Goal: Task Accomplishment & Management: Use online tool/utility

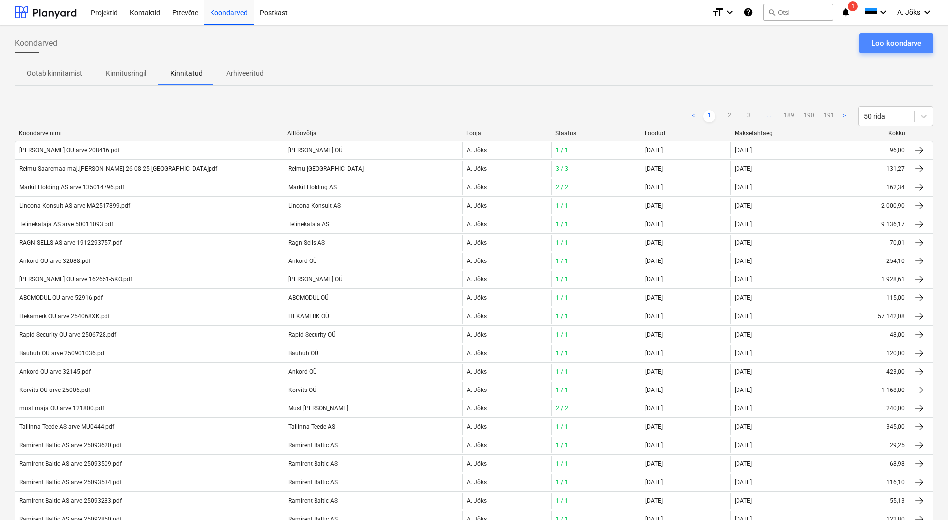
click at [876, 38] on div "Loo koondarve" at bounding box center [896, 43] width 50 height 13
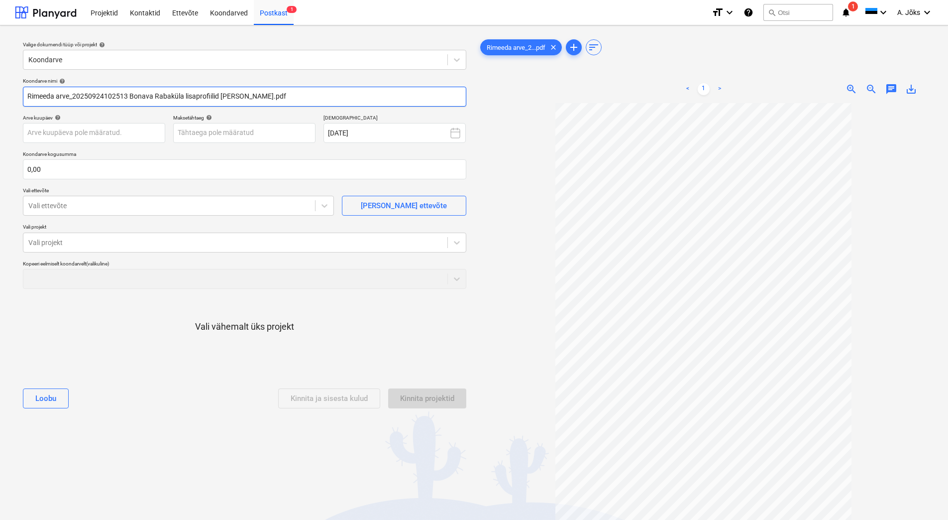
drag, startPoint x: 237, startPoint y: 97, endPoint x: -31, endPoint y: 77, distance: 268.9
click at [0, 77] on html "Projektid Kontaktid Ettevõte Koondarved Postkast 1 format_size keyboard_arrow_d…" at bounding box center [474, 260] width 948 height 520
paste input "IMEEDA OÜ"
type input "RIMEEDA OU arve 25-1088.pdf"
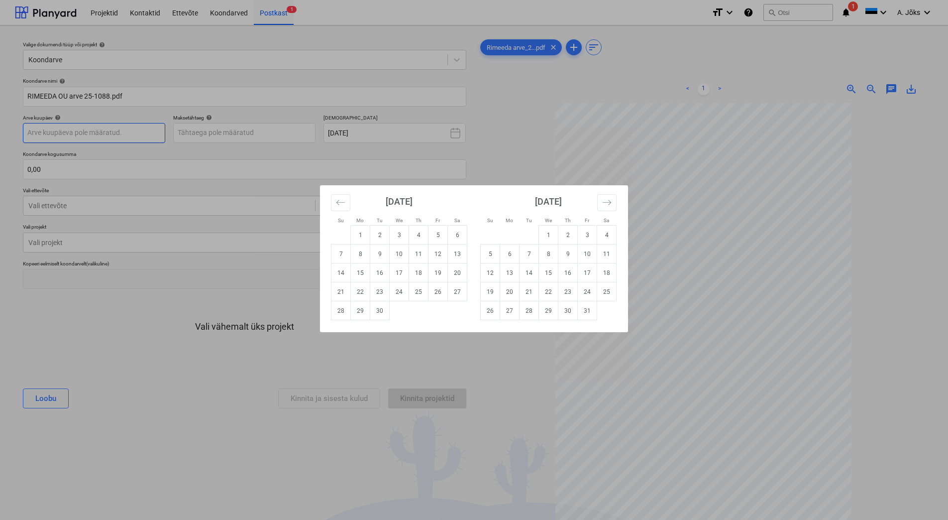
click at [128, 133] on body "Projektid Kontaktid Ettevõte Koondarved Postkast 1 format_size keyboard_arrow_d…" at bounding box center [474, 260] width 948 height 520
click at [398, 288] on td "24" at bounding box center [399, 291] width 19 height 19
type input "[DATE]"
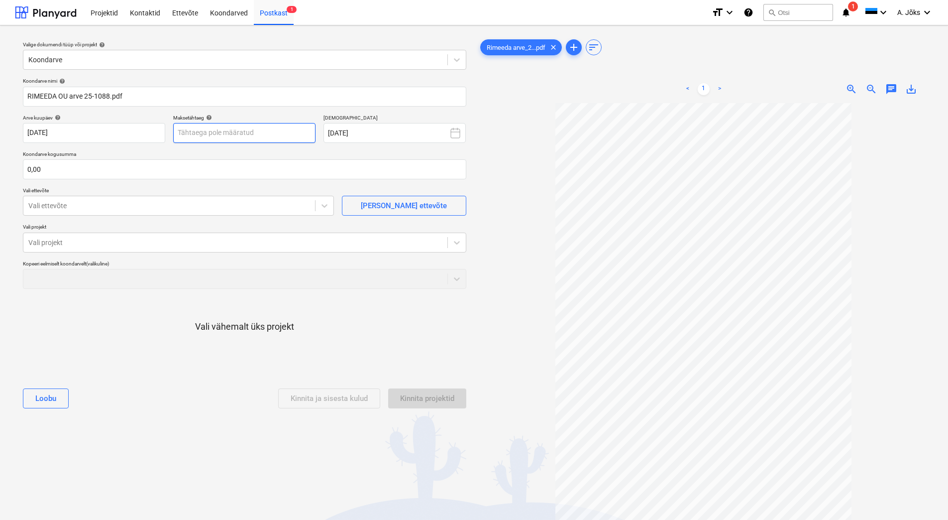
click at [246, 135] on body "Projektid Kontaktid Ettevõte Koondarved Postkast 1 format_size keyboard_arrow_d…" at bounding box center [474, 260] width 948 height 520
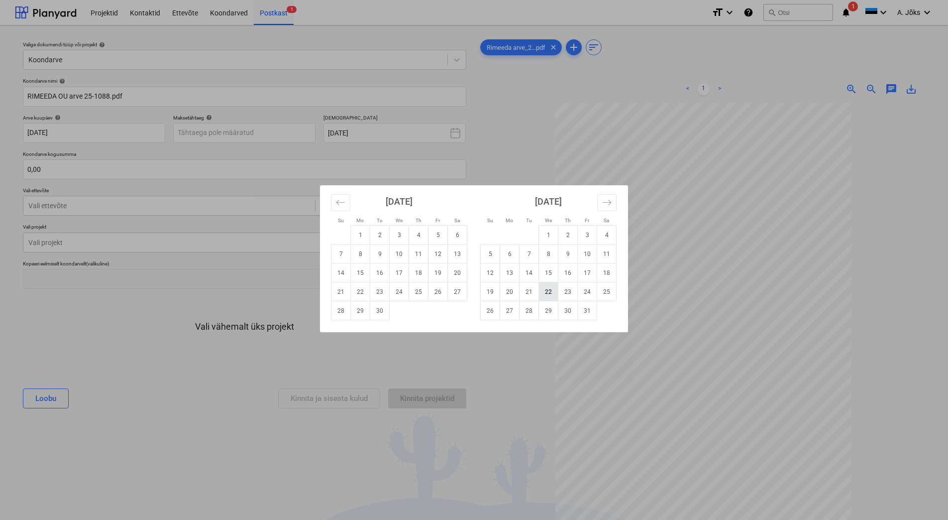
click at [545, 288] on td "22" at bounding box center [548, 291] width 19 height 19
type input "[DATE]"
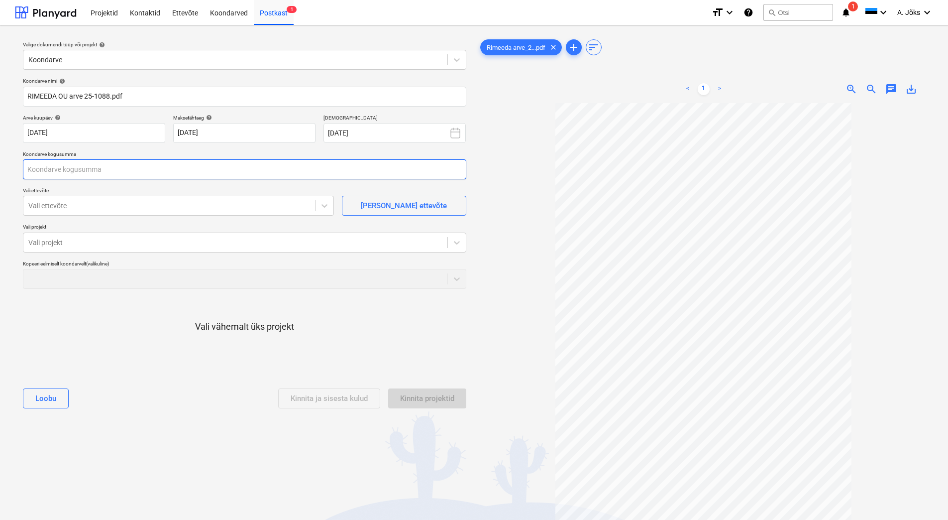
click at [109, 169] on input "text" at bounding box center [244, 169] width 443 height 20
type input "380,00"
click at [106, 202] on div at bounding box center [169, 206] width 282 height 10
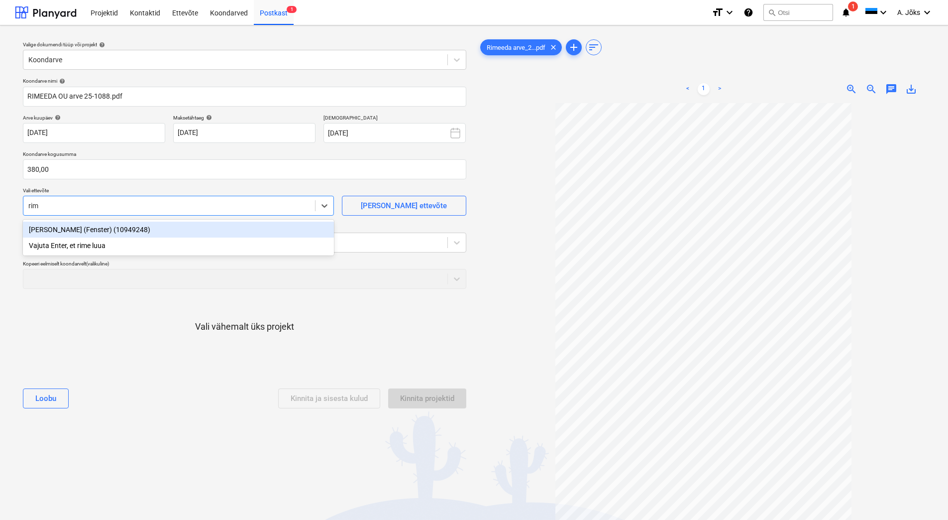
type input "rime"
click at [104, 227] on div "[PERSON_NAME] (Fenster) (10949248)" at bounding box center [178, 229] width 311 height 16
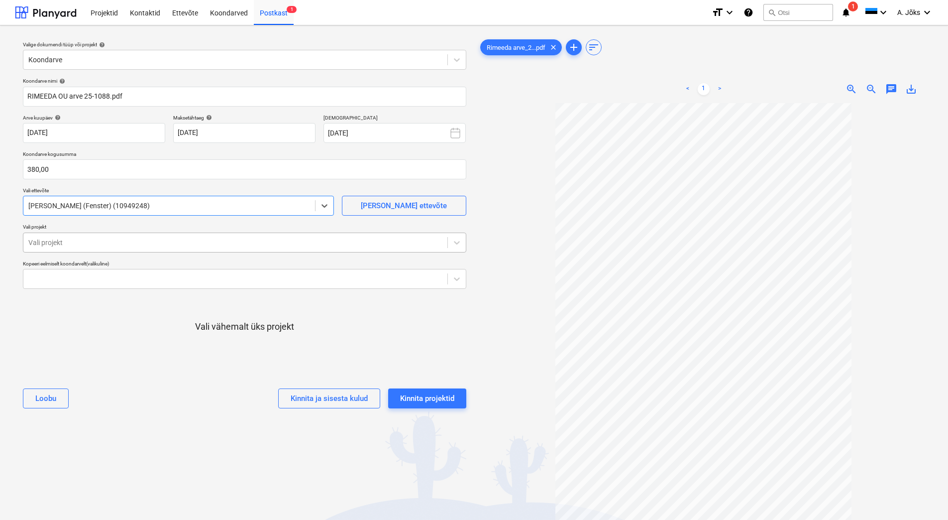
click at [107, 242] on div at bounding box center [235, 242] width 414 height 10
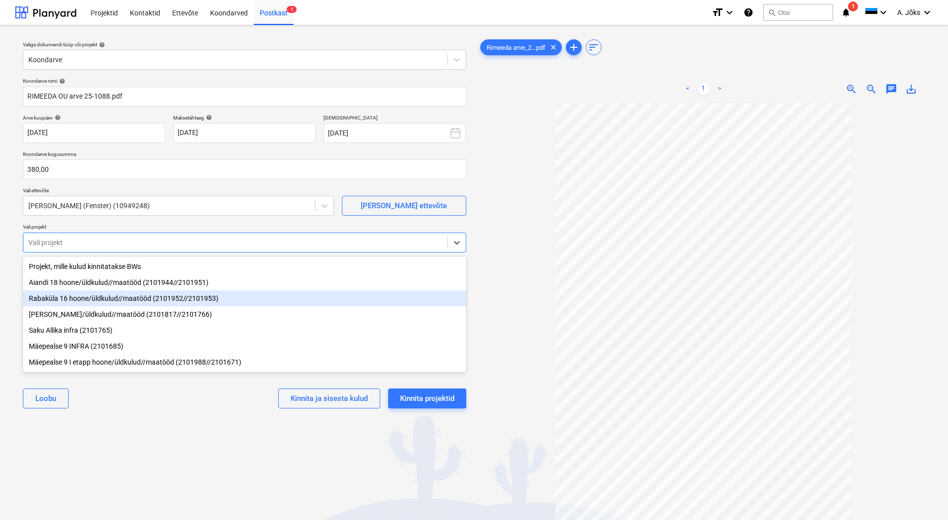
click at [106, 301] on div "Rabaküla 16 hoone/üldkulud//maatööd (2101952//2101953)" at bounding box center [244, 298] width 443 height 16
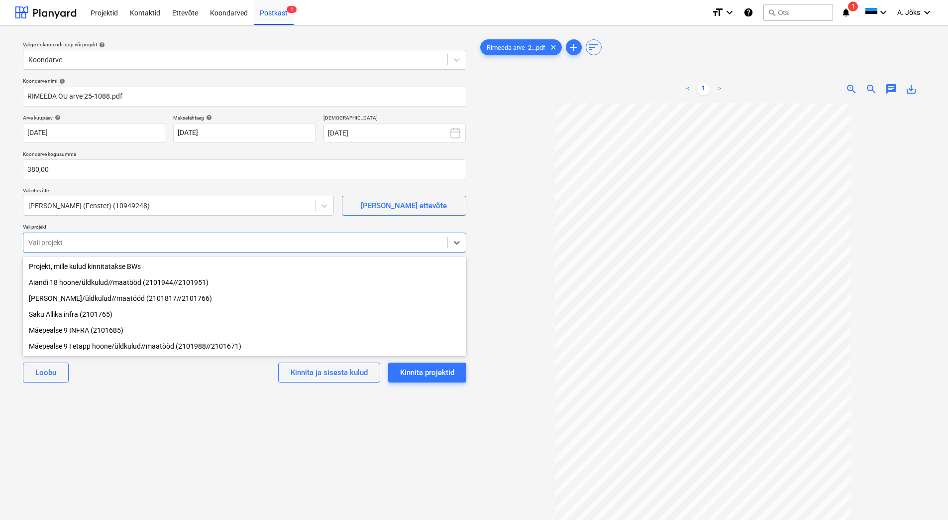
click at [144, 441] on div "Valige dokumendi tüüp või projekt help Koondarve Koondarve nimi help RIMEEDA OU…" at bounding box center [244, 315] width 459 height 565
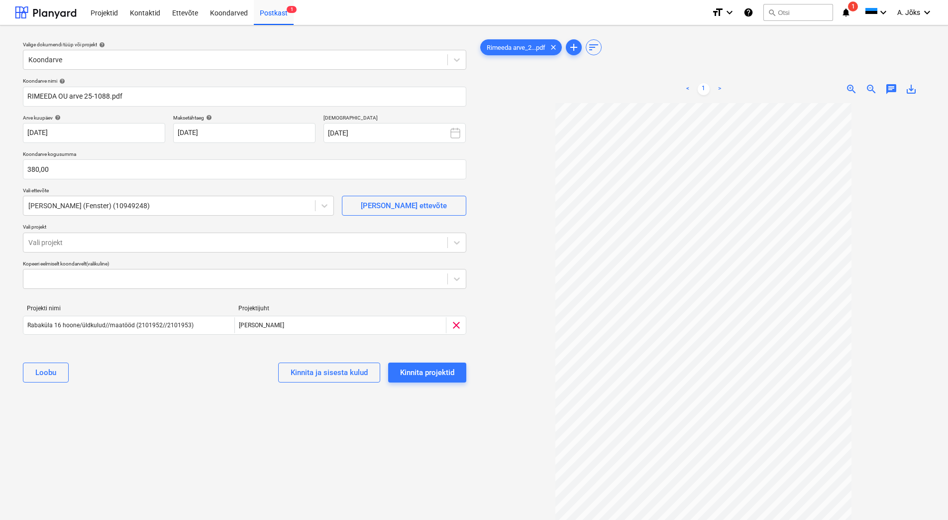
drag, startPoint x: 890, startPoint y: 90, endPoint x: 868, endPoint y: 102, distance: 24.7
click at [890, 90] on span "chat" at bounding box center [891, 89] width 12 height 12
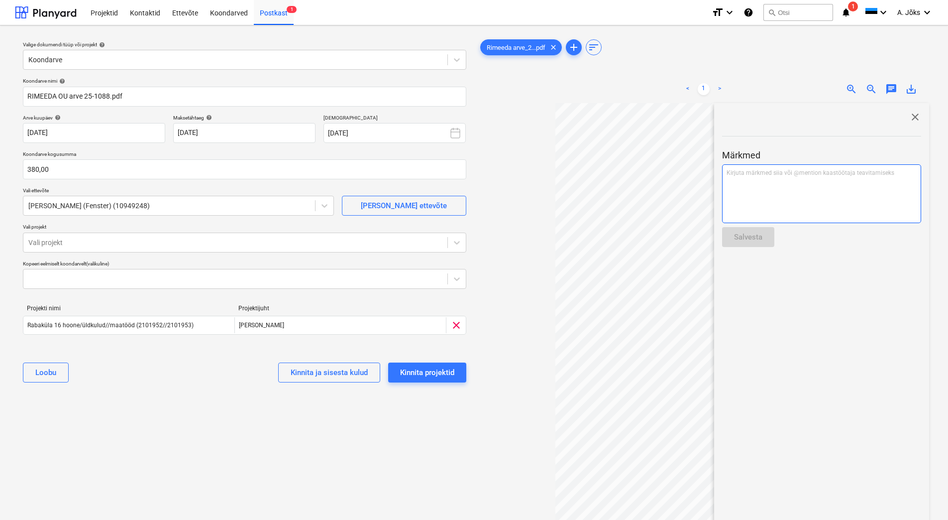
click at [799, 184] on div "Kirjuta märkmed siia või @mention kaastöötaja teavitamiseks ﻿" at bounding box center [821, 193] width 199 height 59
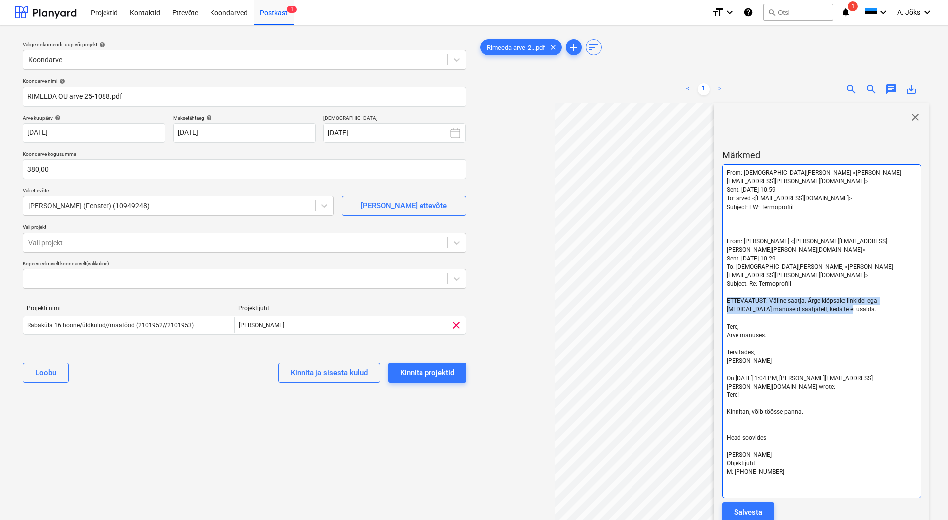
drag, startPoint x: 829, startPoint y: 284, endPoint x: 727, endPoint y: 275, distance: 102.9
click at [727, 297] on p "ETTEVAATUST: Väline saatja. Ärge klõpsake linkidel ega [MEDICAL_DATA] manuseid …" at bounding box center [822, 305] width 190 height 17
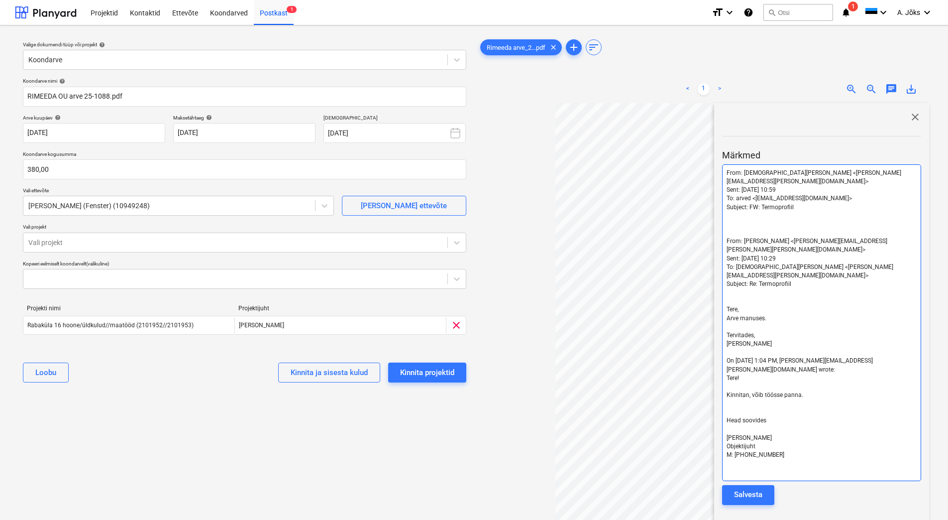
click at [733, 228] on p "﻿" at bounding box center [822, 232] width 190 height 8
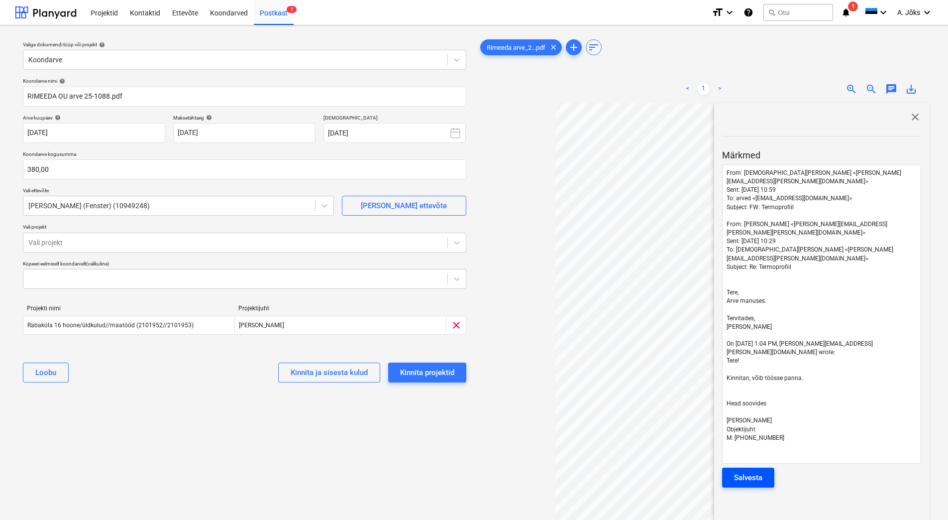
click at [755, 471] on div "Salvesta" at bounding box center [748, 477] width 28 height 13
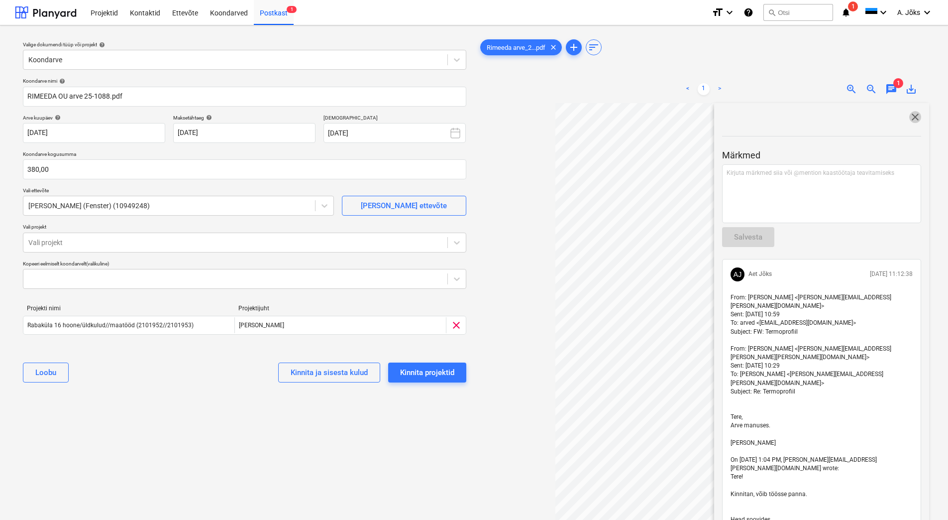
click at [911, 116] on span "close" at bounding box center [915, 117] width 12 height 12
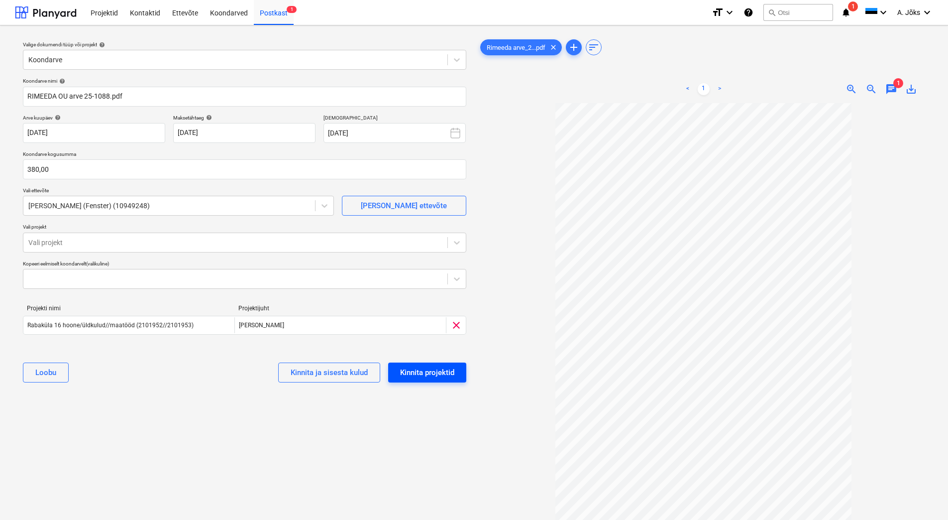
click at [431, 371] on div "Kinnita projektid" at bounding box center [427, 372] width 54 height 13
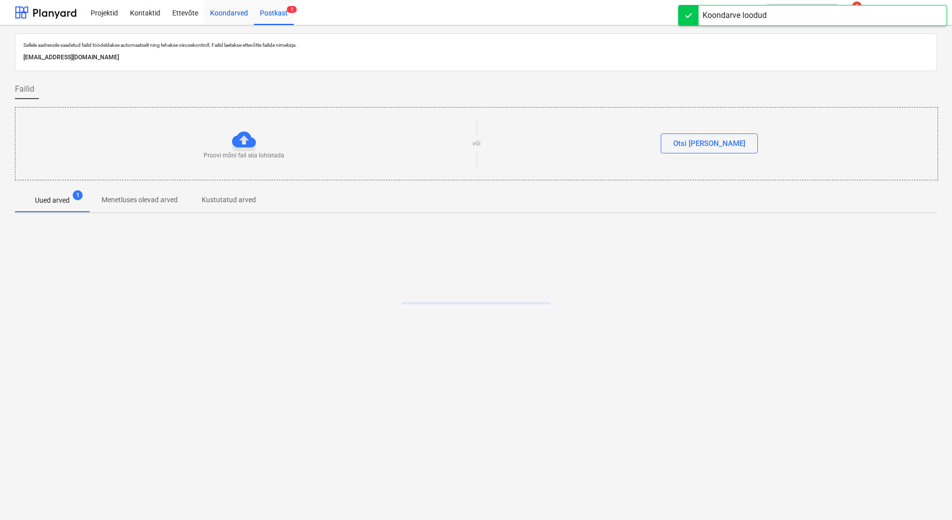
click at [232, 12] on div "Koondarved" at bounding box center [229, 12] width 50 height 25
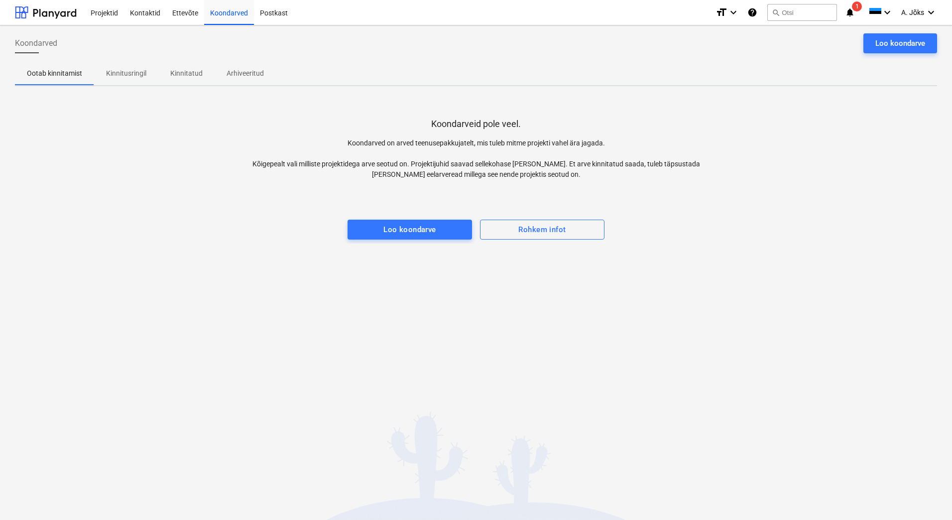
click at [676, 227] on div "Koondarveid pole veel. Koondarved on arved teenusepakkujatelt, mis tuleb mitme …" at bounding box center [476, 168] width 922 height 149
click at [191, 419] on div "Koondarved Loo koondarve Ootab kinnitamist Kinnitusringil Kinnitatud Arhiveerit…" at bounding box center [476, 272] width 952 height 494
